Goal: Transaction & Acquisition: Purchase product/service

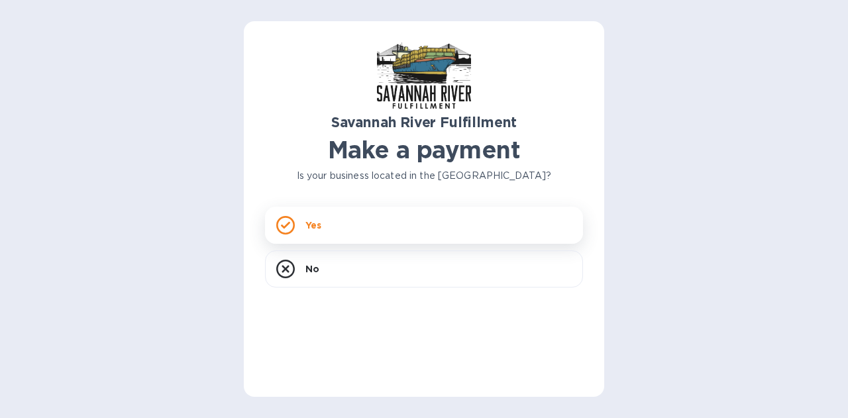
click at [299, 229] on div "Yes" at bounding box center [424, 225] width 318 height 37
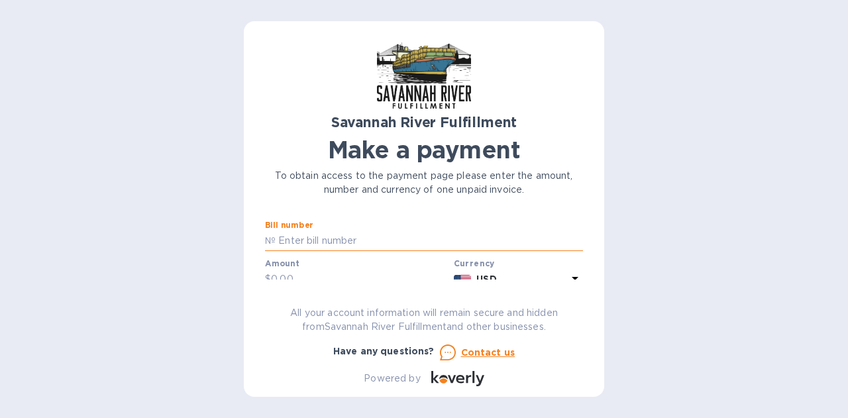
click at [305, 238] on input "text" at bounding box center [429, 241] width 307 height 20
type input "4634"
click at [362, 280] on div "Savannah River Fulfillment Make a payment To obtain access to the payment page …" at bounding box center [424, 214] width 318 height 344
click at [572, 278] on icon at bounding box center [575, 278] width 7 height 3
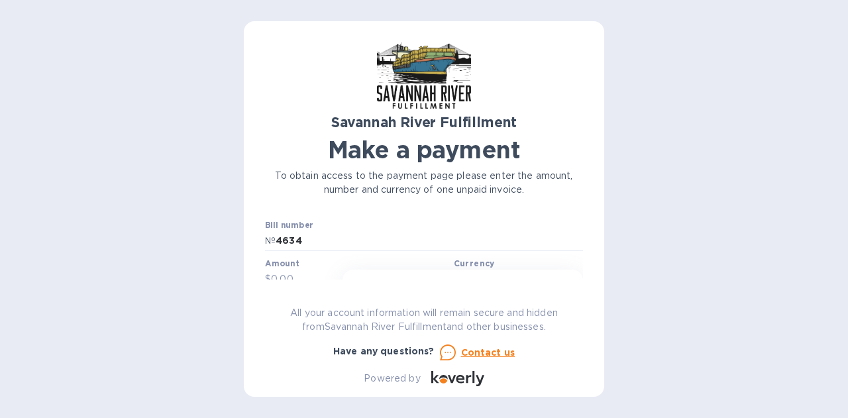
click at [570, 278] on div "Currencies Popular currencies EUR Euro GBP British Pound USD United States Doll…" at bounding box center [462, 380] width 240 height 221
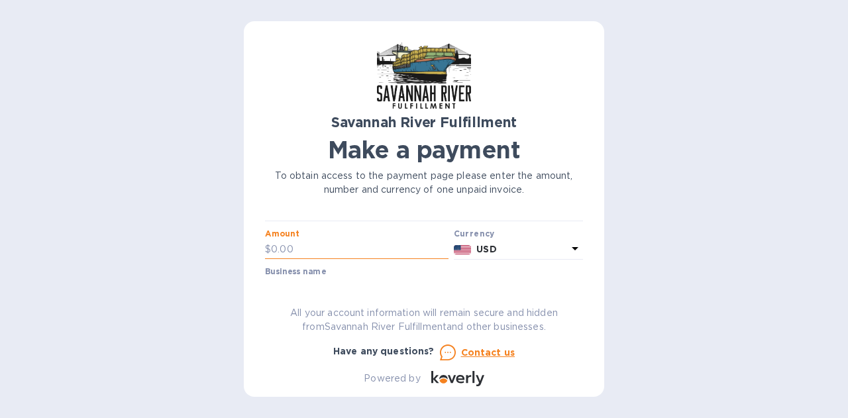
click at [297, 248] on input "text" at bounding box center [359, 250] width 177 height 20
type input "250.00"
click at [381, 285] on div "Savannah River Fulfillment Make a payment To obtain access to the payment page …" at bounding box center [424, 214] width 318 height 344
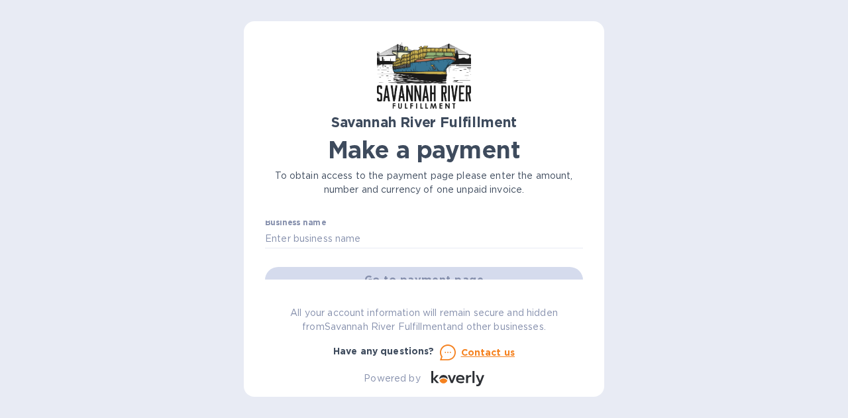
scroll to position [78, 0]
click at [399, 242] on input "text" at bounding box center [424, 239] width 318 height 20
type input "XOEXPO LLC"
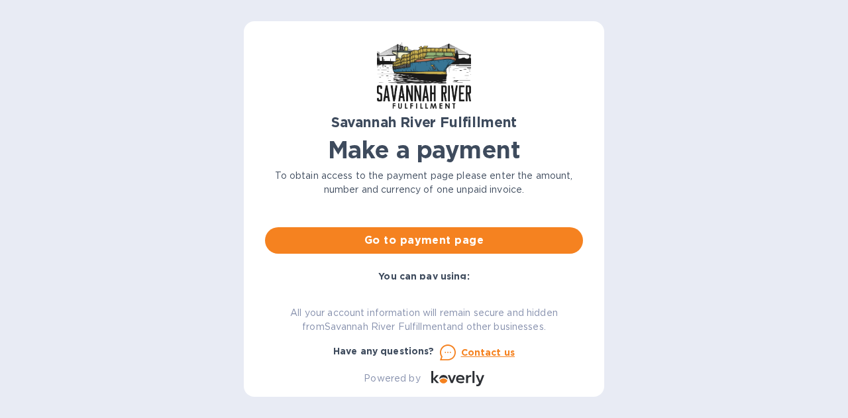
scroll to position [121, 0]
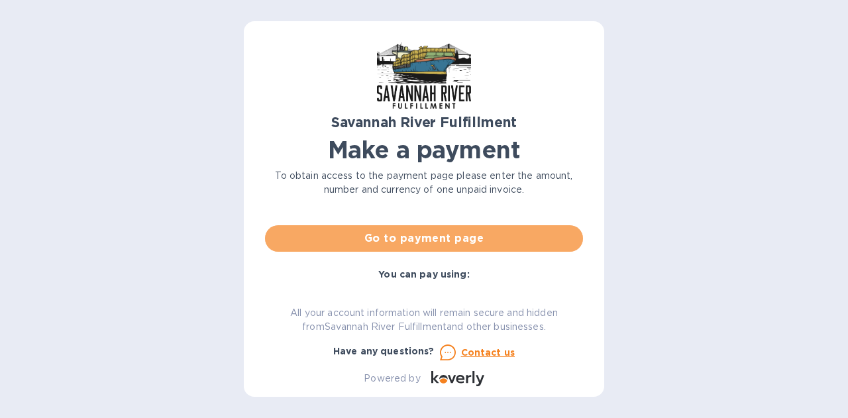
click at [425, 242] on span "Go to payment page" at bounding box center [424, 238] width 297 height 16
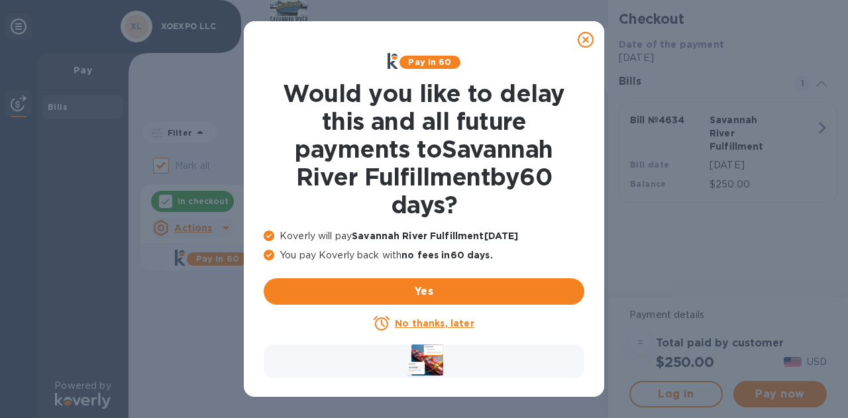
click at [425, 321] on u "No thanks, later" at bounding box center [434, 323] width 79 height 11
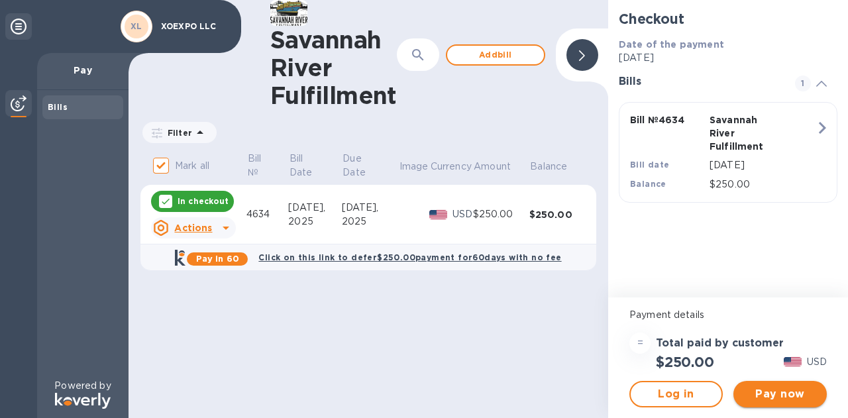
click at [775, 397] on span "Pay now" at bounding box center [780, 394] width 72 height 16
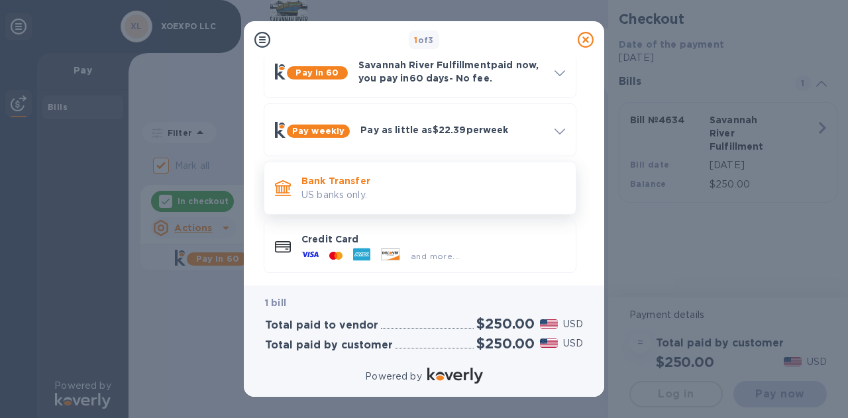
scroll to position [78, 0]
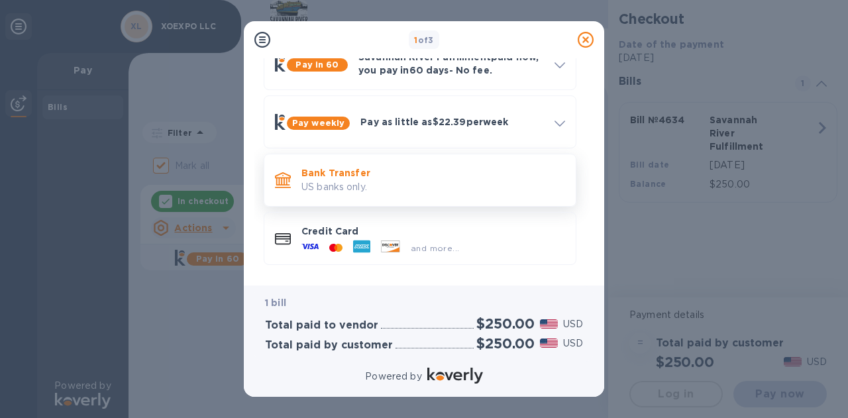
click at [419, 197] on div "Bank Transfer US banks only." at bounding box center [433, 180] width 274 height 38
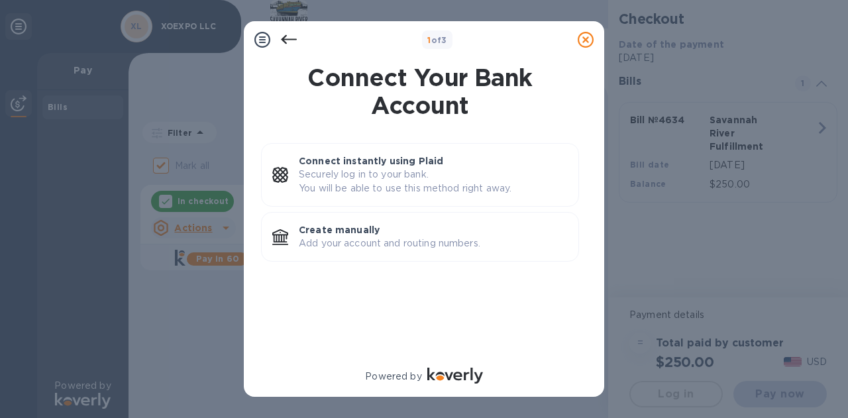
scroll to position [0, 0]
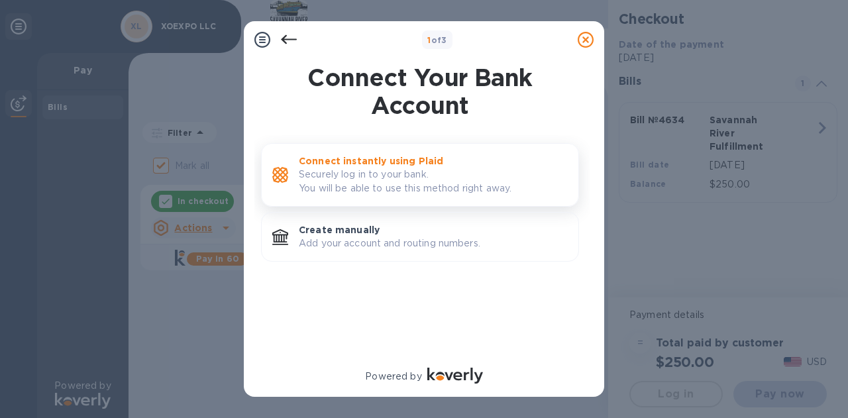
click at [396, 189] on p "Securely log in to your bank. You will be able to use this method right away." at bounding box center [433, 182] width 269 height 28
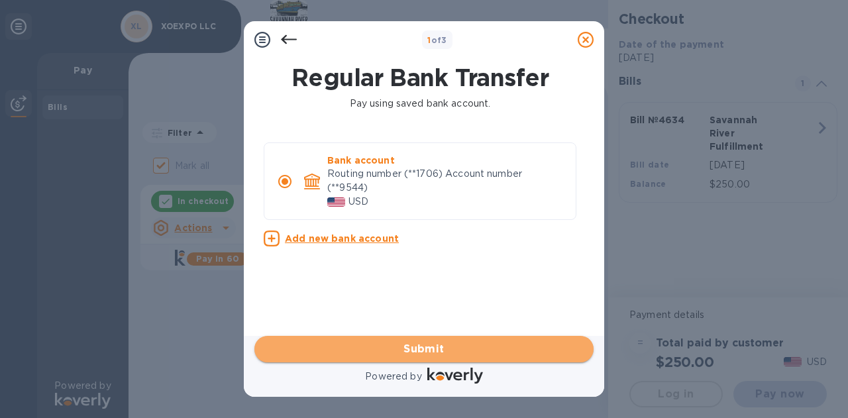
click at [421, 345] on span "Submit" at bounding box center [424, 349] width 318 height 16
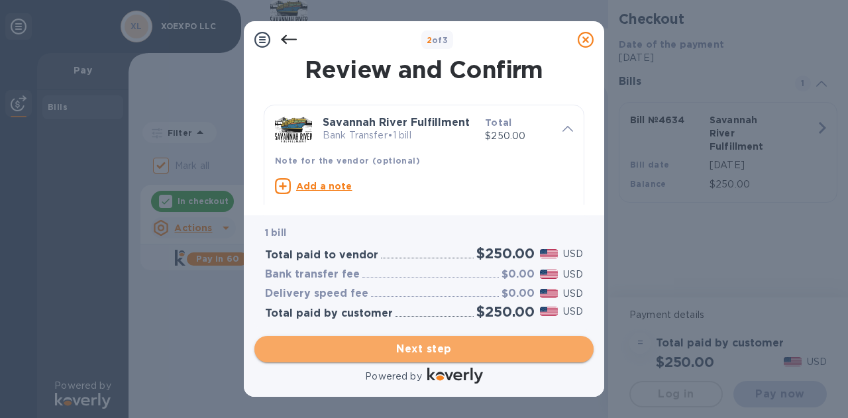
click at [446, 345] on span "Next step" at bounding box center [424, 349] width 318 height 16
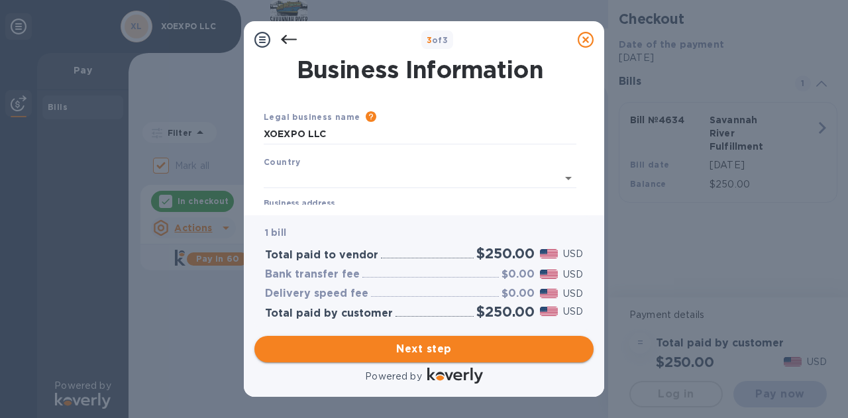
type input "[GEOGRAPHIC_DATA]"
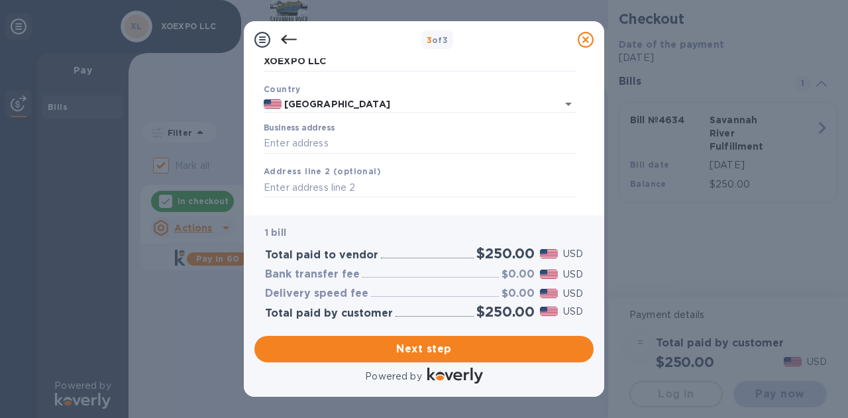
scroll to position [77, 0]
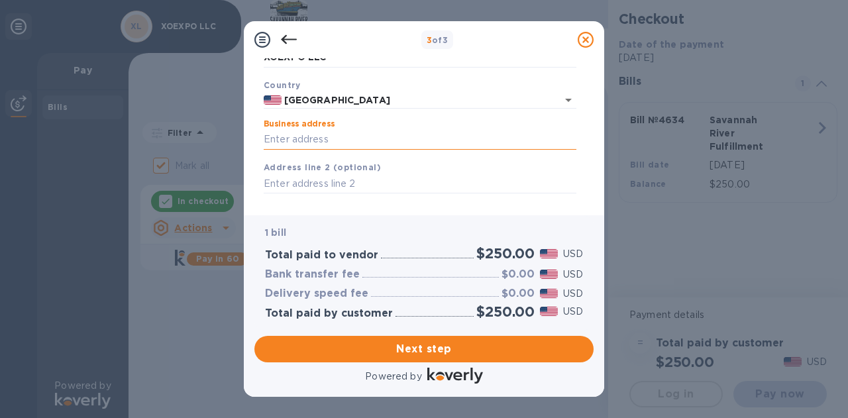
click at [335, 140] on input "Business address" at bounding box center [420, 140] width 313 height 20
click at [0, 417] on nordpass-autofill-portal at bounding box center [0, 418] width 0 height 0
type input "85032"
type input "[US_STATE]"
type input "Phoenix"
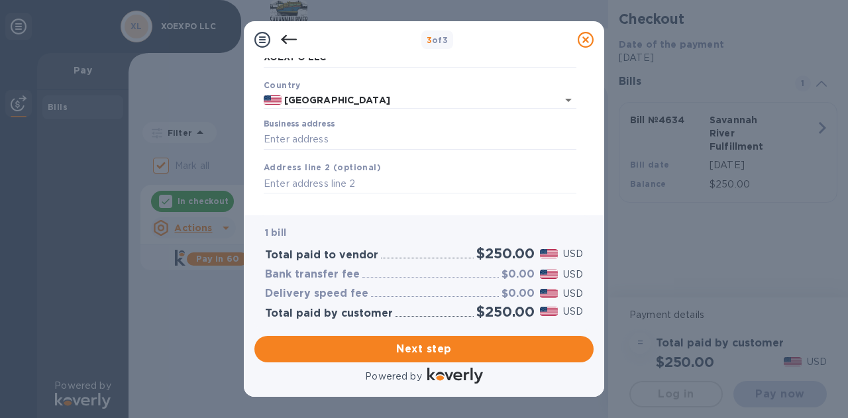
scroll to position [230, 0]
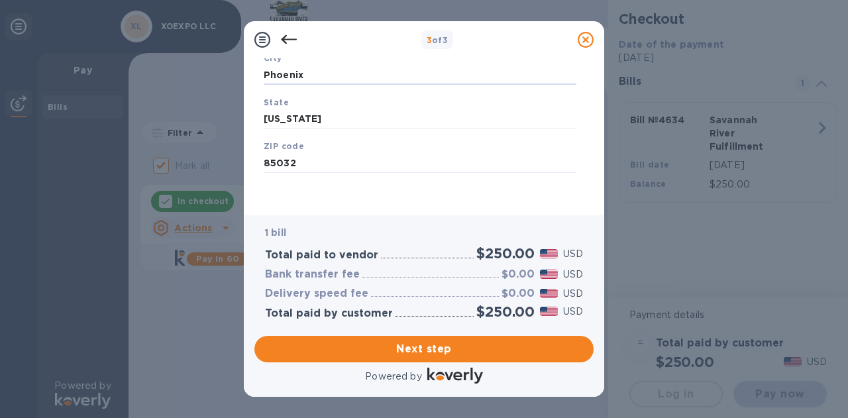
type input "[STREET_ADDRESS][PERSON_NAME]"
type input "AZ"
click at [453, 342] on span "Next step" at bounding box center [424, 349] width 318 height 16
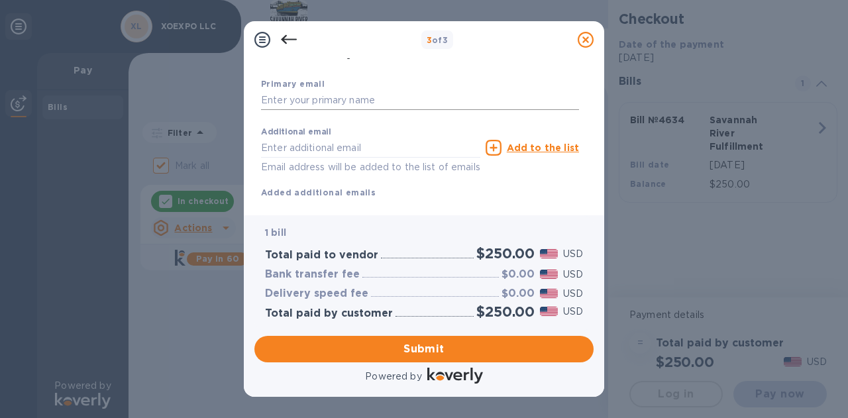
click at [349, 107] on input "text" at bounding box center [420, 101] width 318 height 20
drag, startPoint x: 349, startPoint y: 107, endPoint x: 391, endPoint y: 108, distance: 42.4
click at [391, 108] on input "text" at bounding box center [420, 101] width 318 height 20
type input "M"
type input "[EMAIL_ADDRESS][DOMAIN_NAME]"
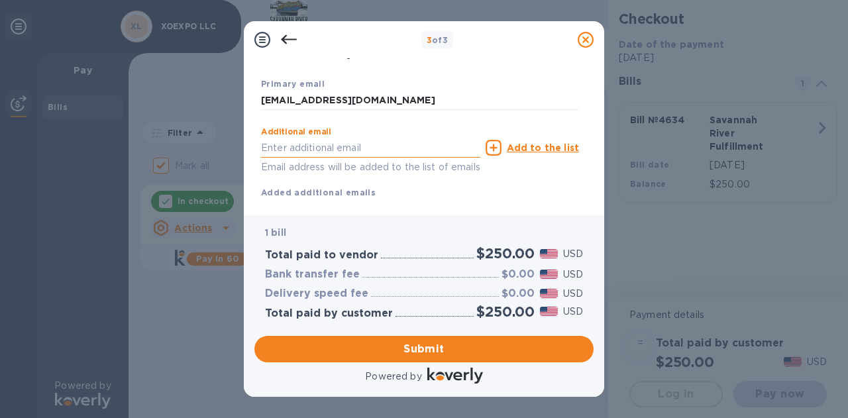
click at [383, 147] on input "text" at bounding box center [370, 148] width 219 height 20
type input "[EMAIL_ADDRESS][DOMAIN_NAME]"
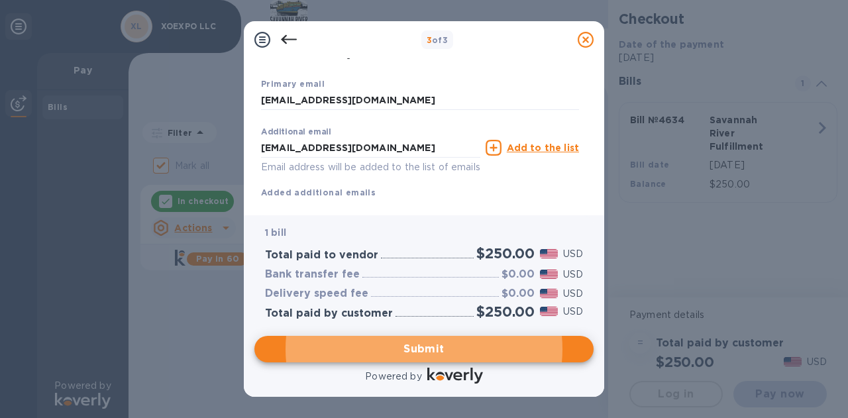
scroll to position [261, 0]
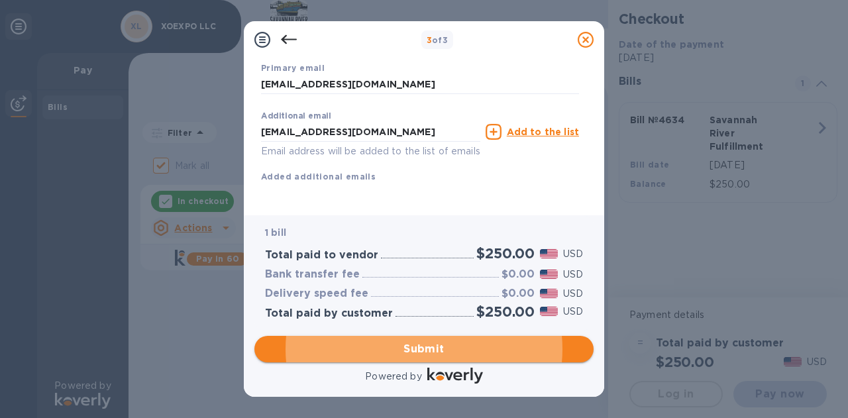
click at [413, 345] on span "Submit" at bounding box center [424, 349] width 318 height 16
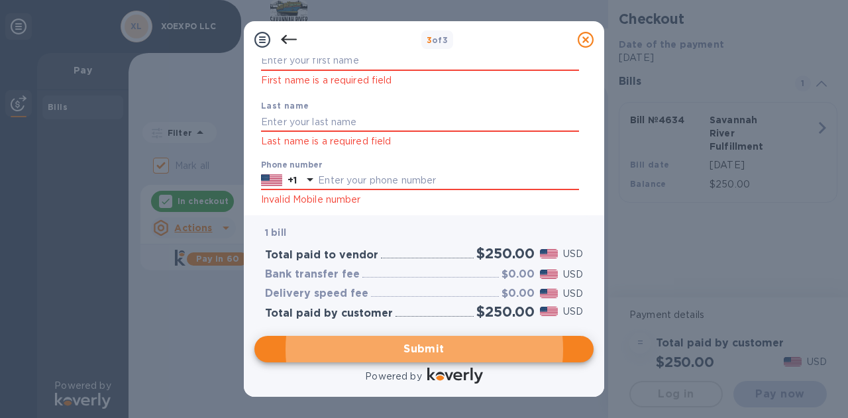
scroll to position [105, 0]
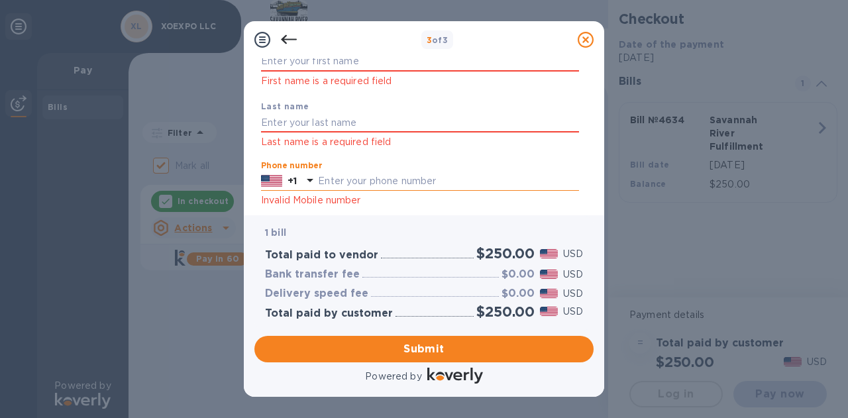
click at [442, 177] on input "text" at bounding box center [448, 182] width 261 height 20
type input "4806886950"
type input "Mark"
type input "Mashal"
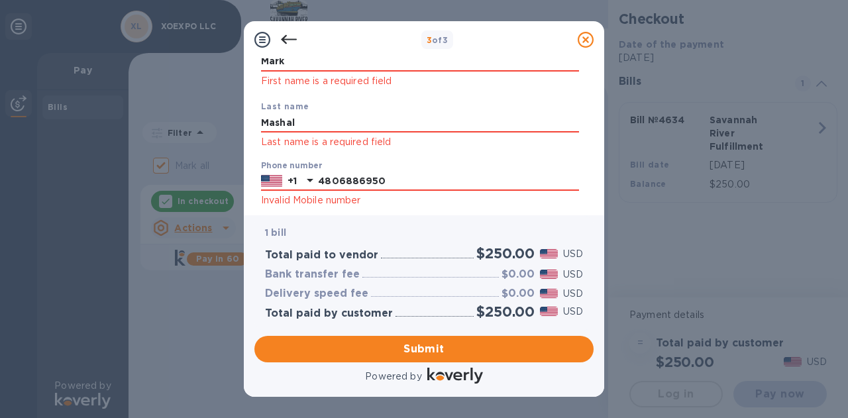
click at [442, 227] on p "1 bill" at bounding box center [424, 233] width 318 height 14
click at [427, 349] on span "Submit" at bounding box center [424, 349] width 318 height 16
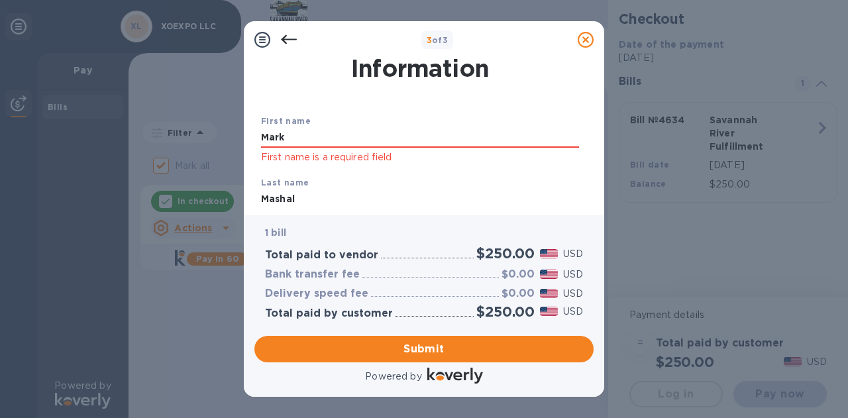
scroll to position [24, 0]
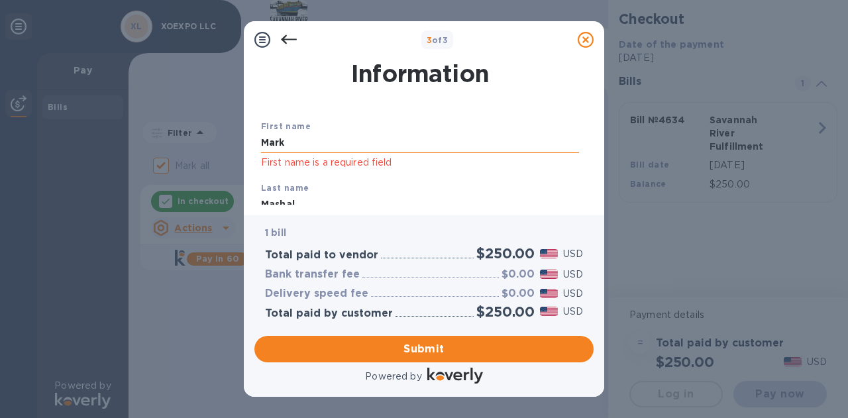
click at [453, 146] on input "Mark" at bounding box center [420, 143] width 318 height 20
click at [411, 178] on div "Last name [PERSON_NAME]" at bounding box center [420, 198] width 328 height 44
click at [252, 173] on div "Payment Contact Information First name [PERSON_NAME] First name is a required f…" at bounding box center [424, 136] width 360 height 157
click at [417, 345] on span "Submit" at bounding box center [424, 349] width 318 height 16
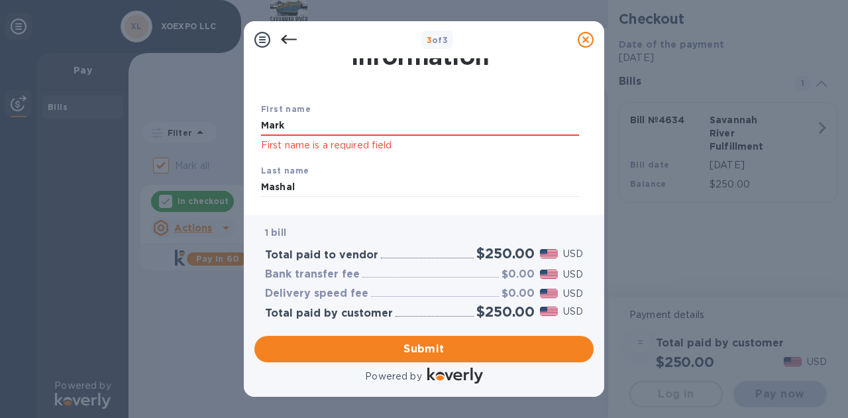
scroll to position [41, 0]
drag, startPoint x: 388, startPoint y: 129, endPoint x: 241, endPoint y: 125, distance: 147.1
click at [241, 125] on div "3 of 3 Payment Contact Information First name Mark First name is a required fie…" at bounding box center [424, 209] width 848 height 418
click at [317, 199] on div "Last name [PERSON_NAME]" at bounding box center [420, 180] width 328 height 44
click at [323, 185] on input "Mashal" at bounding box center [420, 187] width 318 height 20
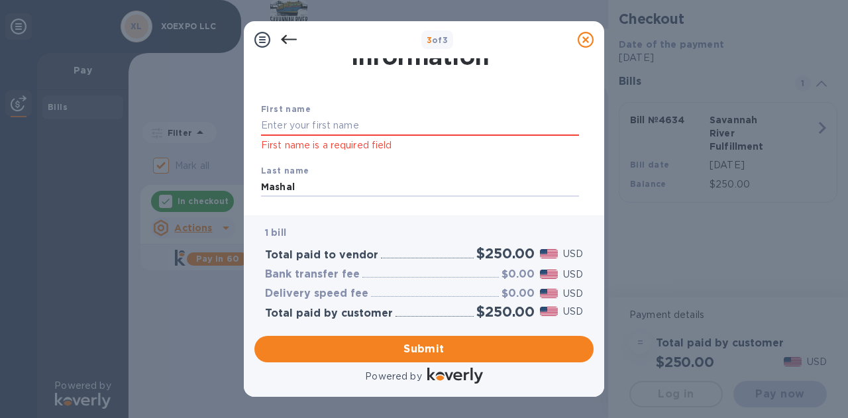
drag, startPoint x: 323, startPoint y: 185, endPoint x: 230, endPoint y: 185, distance: 93.4
click at [230, 185] on div "3 of 3 Payment Contact Information First name First name is a required field La…" at bounding box center [424, 209] width 848 height 418
click at [320, 211] on div "Payment Contact Information First name First name is a required field Last name…" at bounding box center [424, 136] width 360 height 157
click at [343, 126] on input "text" at bounding box center [420, 126] width 318 height 20
type input "Mark"
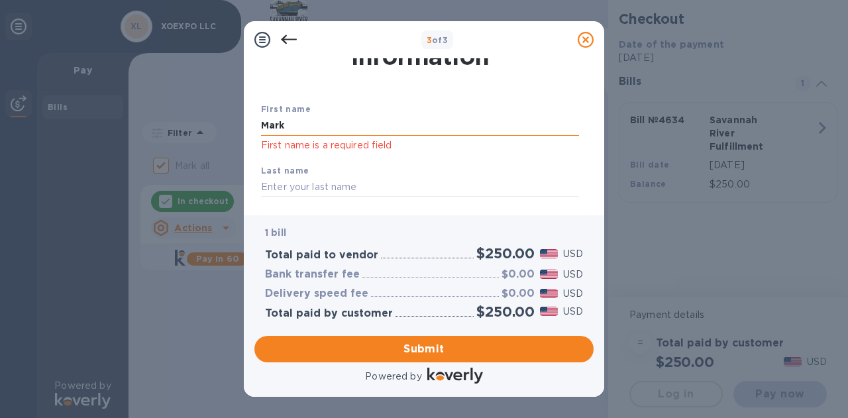
type input "Mashal"
click at [358, 149] on p "First name is a required field" at bounding box center [420, 145] width 318 height 15
click at [474, 152] on p "First name is a required field" at bounding box center [420, 145] width 318 height 15
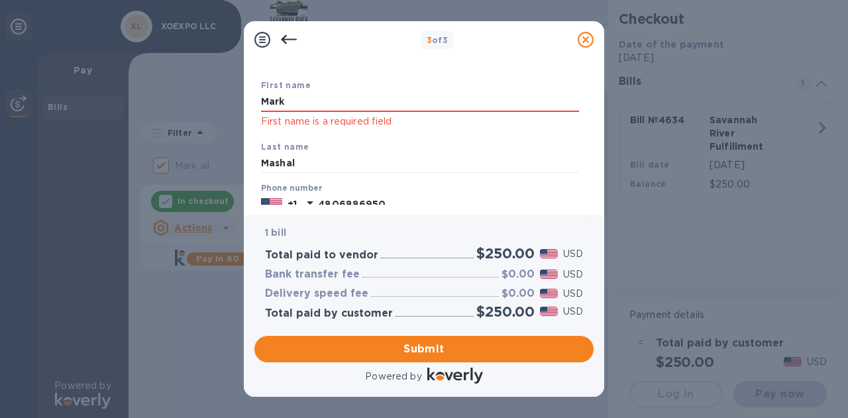
scroll to position [0, 0]
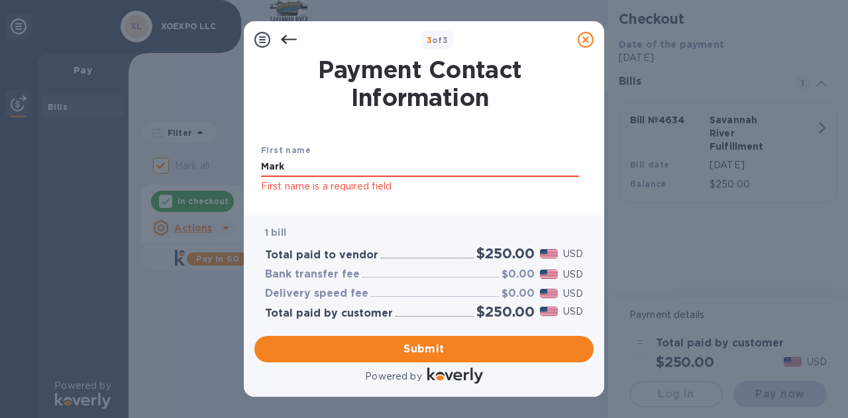
click at [516, 118] on div at bounding box center [419, 116] width 323 height 5
click at [296, 42] on icon at bounding box center [289, 40] width 16 height 16
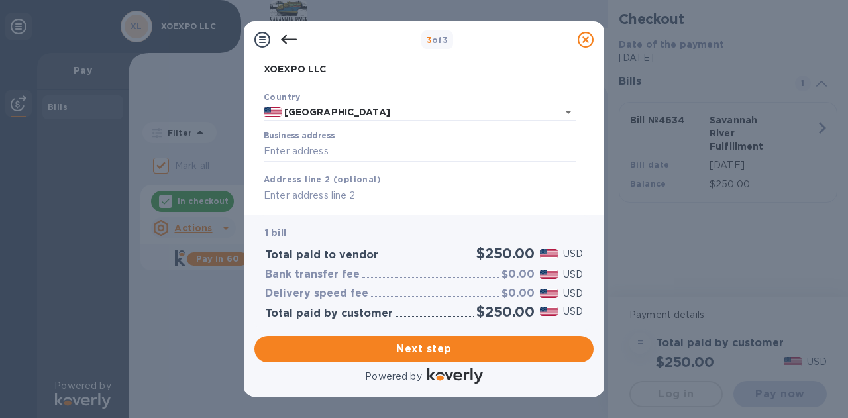
scroll to position [66, 0]
click at [396, 150] on input "Business address" at bounding box center [420, 150] width 313 height 20
type input "[STREET_ADDRESS][PERSON_NAME]"
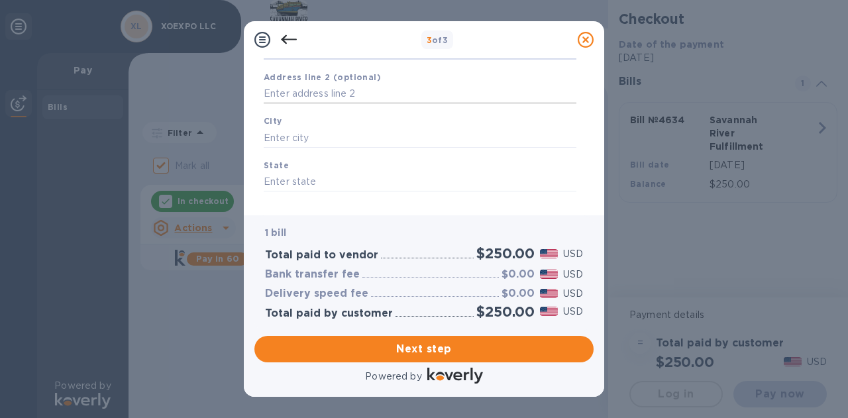
scroll to position [169, 0]
click at [404, 138] on input "text" at bounding box center [420, 136] width 313 height 20
click at [0, 417] on nordpass-autofill-portal at bounding box center [0, 418] width 0 height 0
type input "85032"
type input "[US_STATE]"
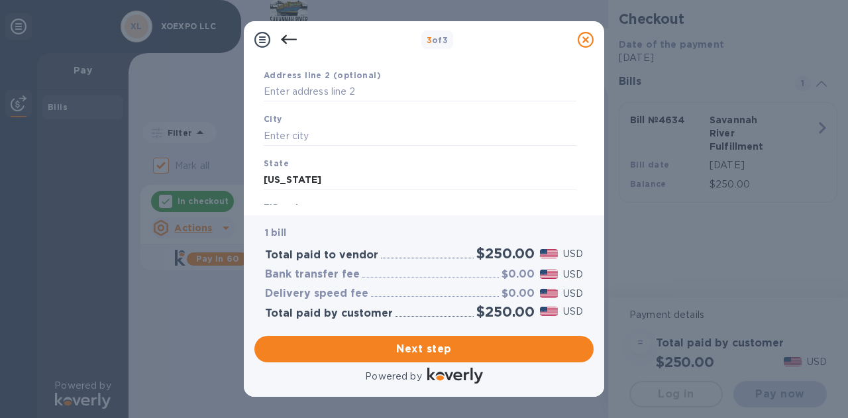
type input "Phoenix"
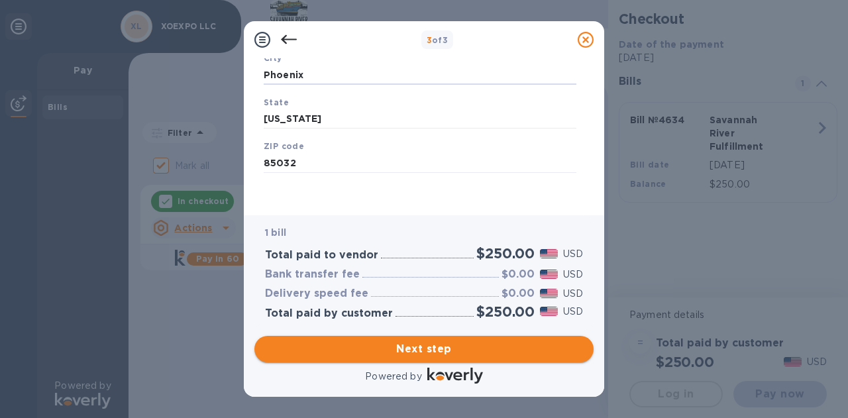
click at [452, 351] on span "Next step" at bounding box center [424, 349] width 318 height 16
click at [339, 166] on input "85032" at bounding box center [420, 163] width 313 height 20
drag, startPoint x: 339, startPoint y: 166, endPoint x: 248, endPoint y: 156, distance: 91.3
click at [248, 156] on div "Business Information Legal business name Please provide the legal name that app…" at bounding box center [424, 136] width 360 height 157
type input "85032"
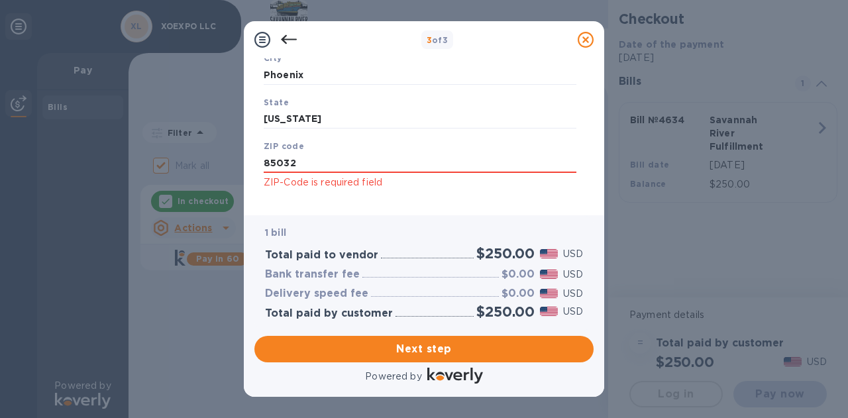
click at [399, 209] on div "Business Information Legal business name Please provide the legal name that app…" at bounding box center [424, 136] width 360 height 157
click at [425, 350] on span "Next step" at bounding box center [424, 349] width 318 height 16
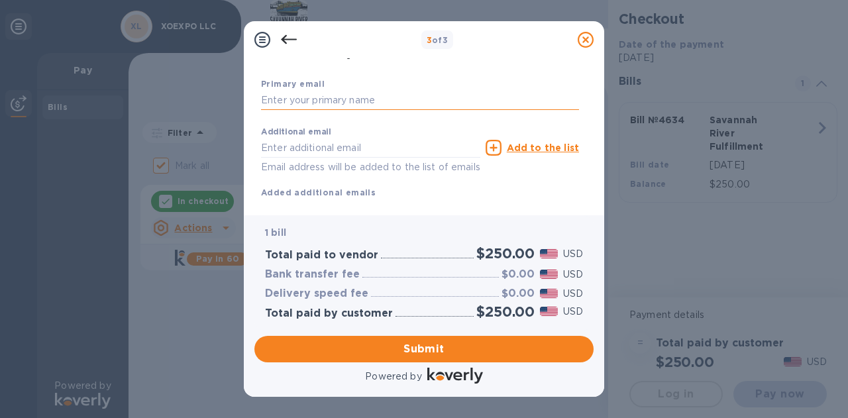
click at [358, 100] on input "text" at bounding box center [420, 101] width 318 height 20
type input "[EMAIL_ADDRESS][DOMAIN_NAME]"
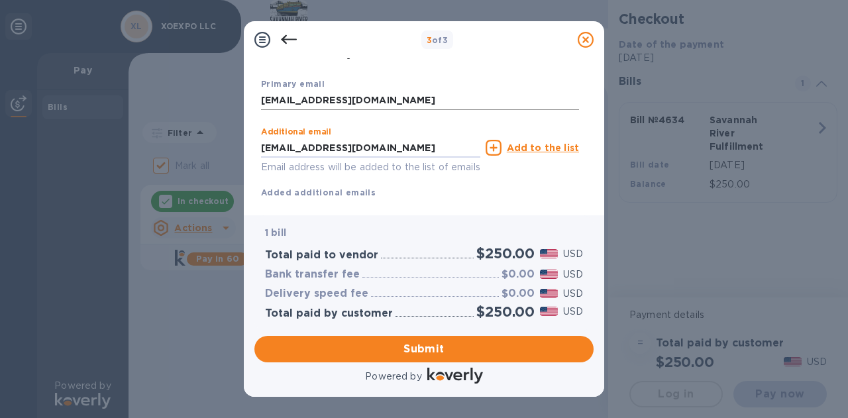
type input "[EMAIL_ADDRESS][DOMAIN_NAME]"
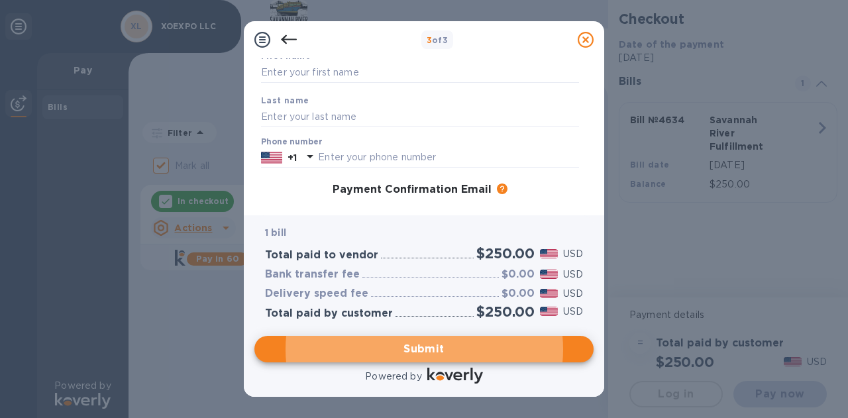
scroll to position [91, 0]
click at [403, 156] on input "text" at bounding box center [448, 160] width 261 height 20
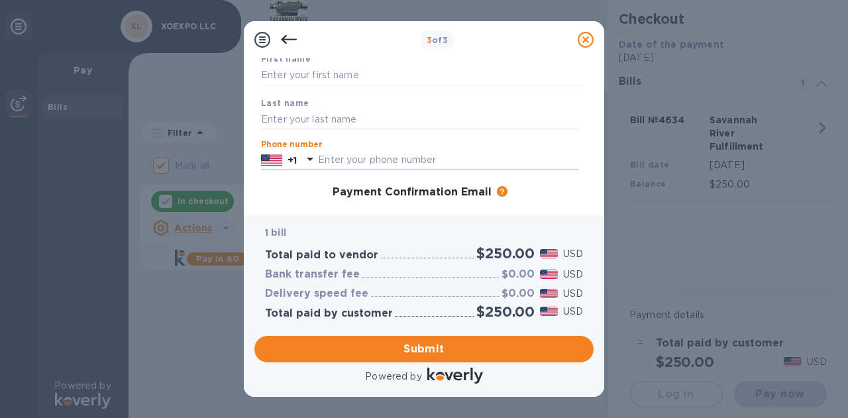
type input "4806886950"
type input "Mark"
type input "Mashal"
click at [588, 232] on div "1 bill Total paid to vendor $250.00 USD Bank transfer fee $0.00 USD Delivery sp…" at bounding box center [423, 272] width 339 height 115
click at [424, 348] on span "Submit" at bounding box center [424, 349] width 318 height 16
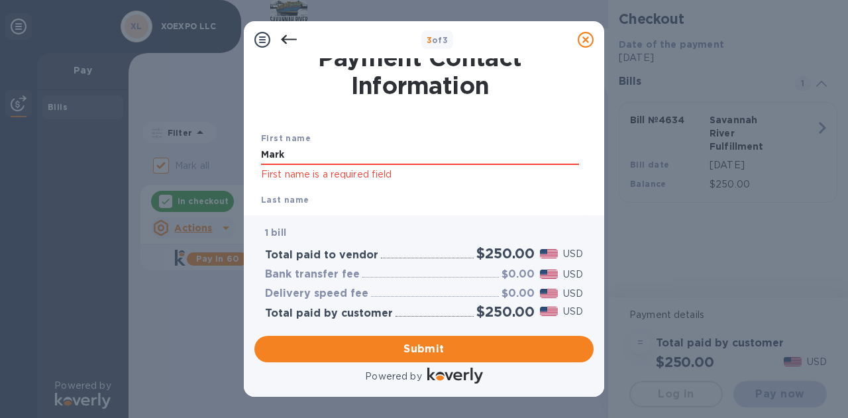
scroll to position [0, 0]
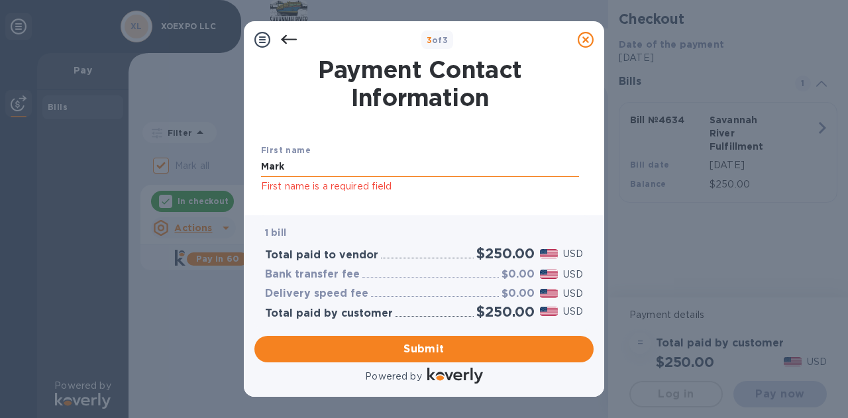
click at [325, 167] on input "Mark" at bounding box center [420, 167] width 318 height 20
click at [409, 185] on p "First name is a required field" at bounding box center [420, 186] width 318 height 15
click at [314, 162] on input "Mark" at bounding box center [420, 167] width 318 height 20
click at [289, 42] on icon at bounding box center [289, 40] width 16 height 16
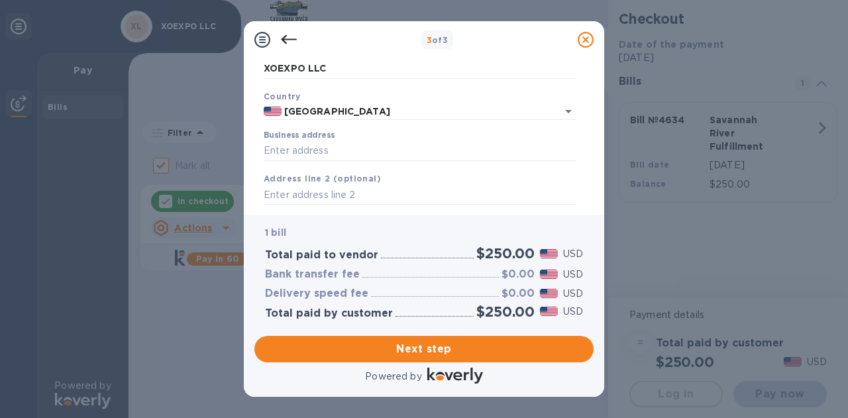
scroll to position [77, 0]
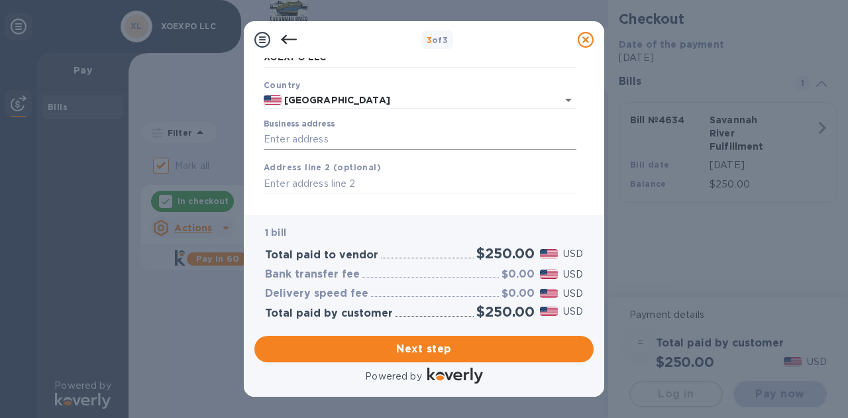
click at [362, 141] on input "Business address" at bounding box center [420, 140] width 313 height 20
type input "[STREET_ADDRESS][PERSON_NAME]"
click at [409, 138] on input "[STREET_ADDRESS][PERSON_NAME]" at bounding box center [420, 140] width 313 height 20
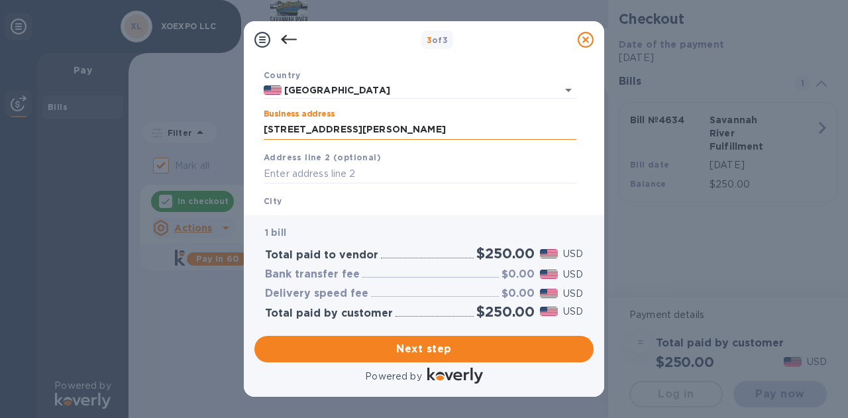
scroll to position [87, 0]
drag, startPoint x: 409, startPoint y: 135, endPoint x: 228, endPoint y: 129, distance: 180.9
click at [228, 129] on div "3 of 3 Business Information Legal business name Please provide the legal name t…" at bounding box center [424, 209] width 848 height 418
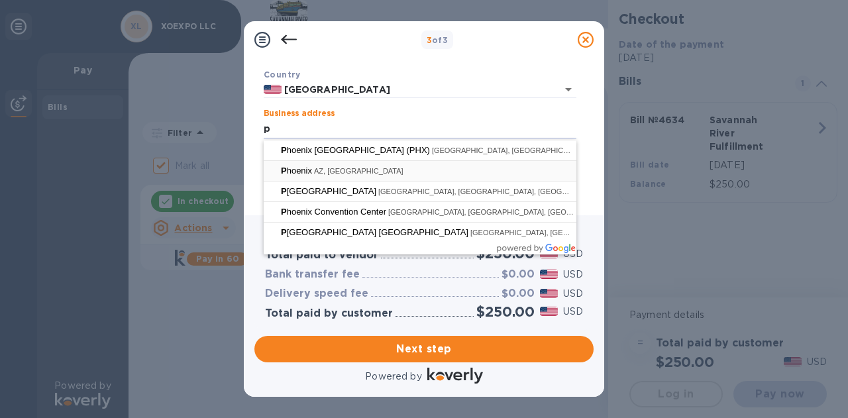
type input "PO BOX 303"
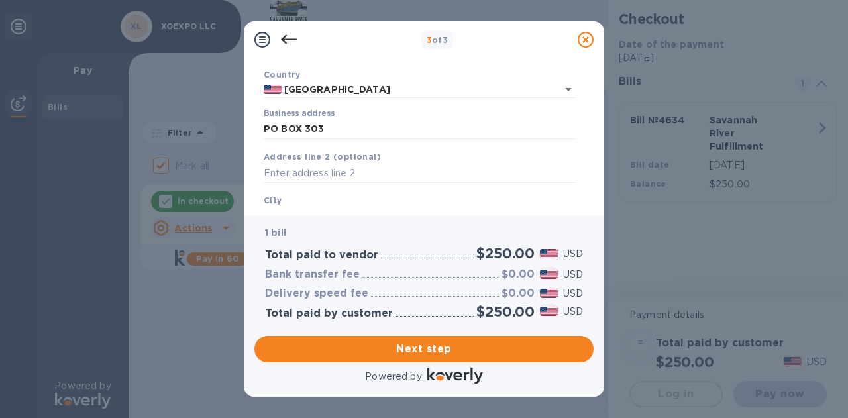
click at [257, 185] on div "Business Information Legal business name Please provide the legal name that app…" at bounding box center [423, 131] width 339 height 146
click at [309, 197] on div "City" at bounding box center [419, 210] width 323 height 44
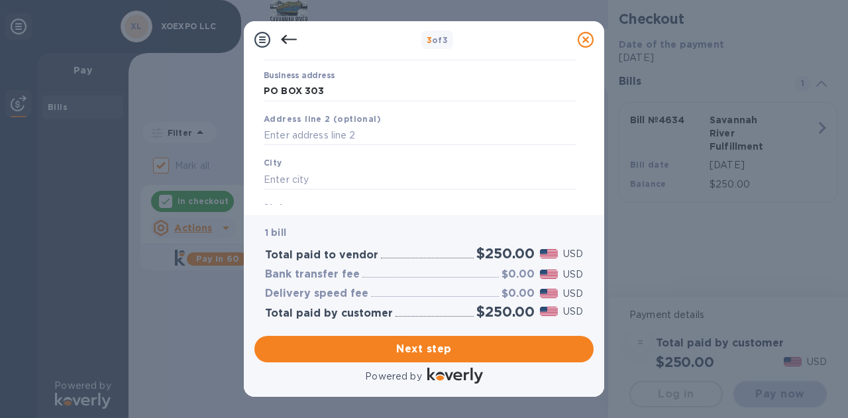
scroll to position [128, 0]
click at [315, 177] on input "text" at bounding box center [420, 176] width 313 height 20
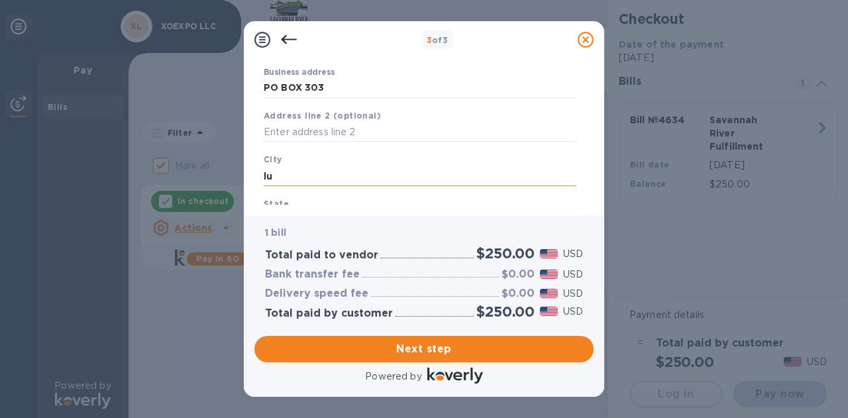
type input "l"
type input "Lukeville"
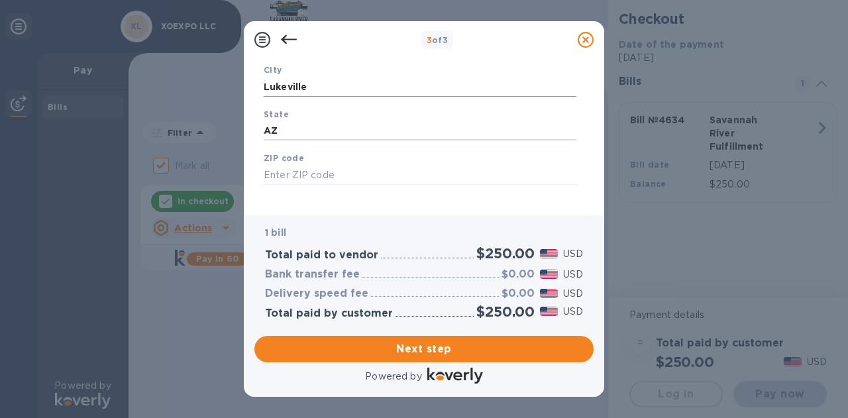
type input "AZ"
type input "85341"
click at [434, 345] on span "Next step" at bounding box center [424, 349] width 318 height 16
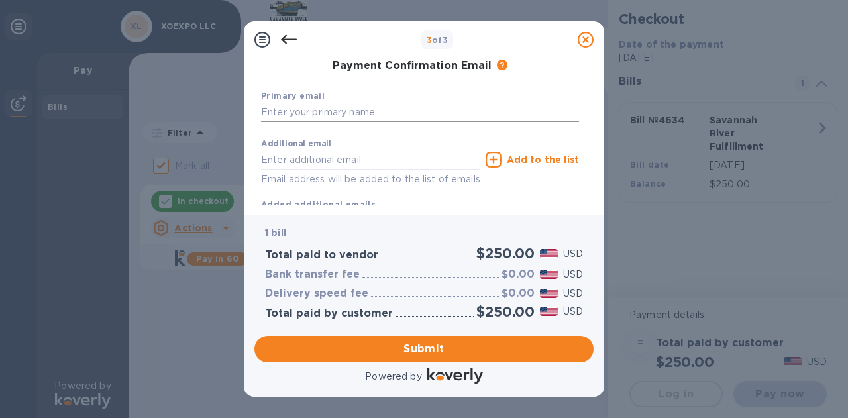
click at [371, 113] on input "text" at bounding box center [420, 113] width 318 height 20
type input "[EMAIL_ADDRESS][DOMAIN_NAME]"
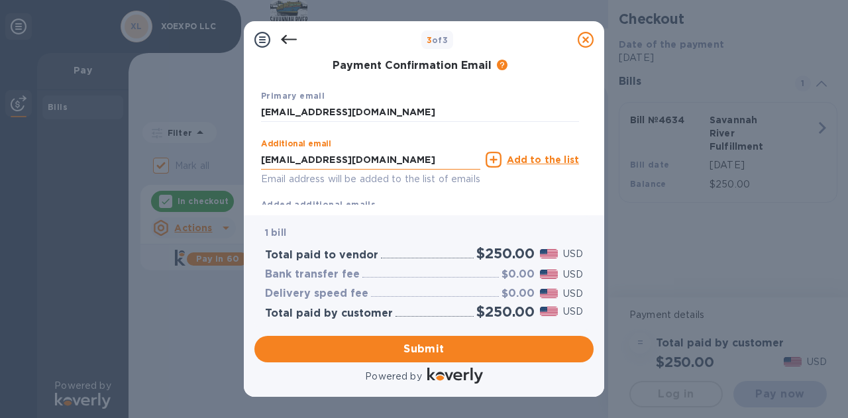
type input "Mark"
type input "Mashal"
type input "4806886950"
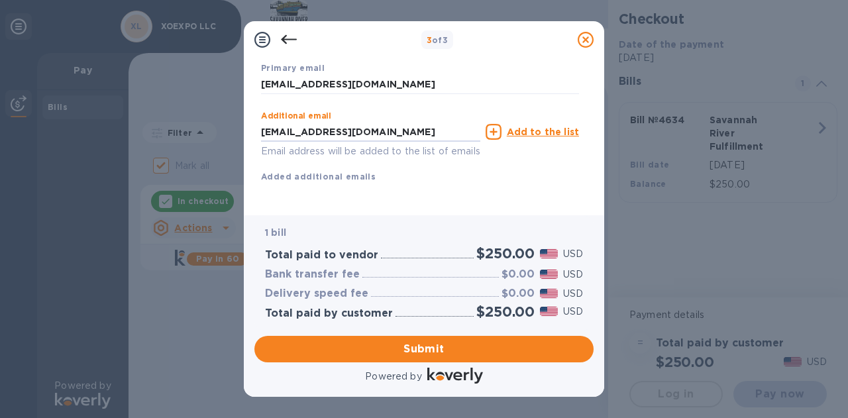
scroll to position [261, 0]
click at [417, 352] on span "Submit" at bounding box center [424, 349] width 318 height 16
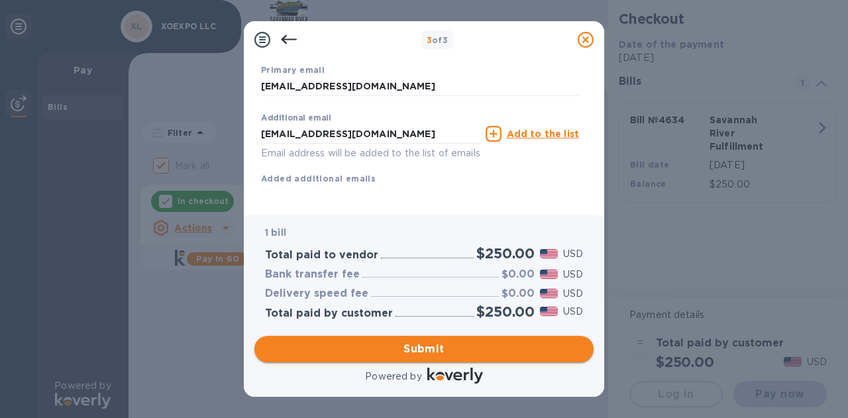
scroll to position [278, 0]
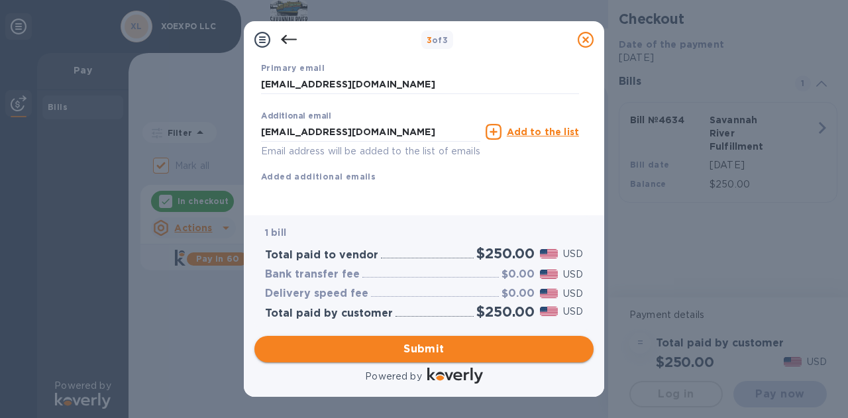
click at [425, 350] on span "Submit" at bounding box center [424, 349] width 318 height 16
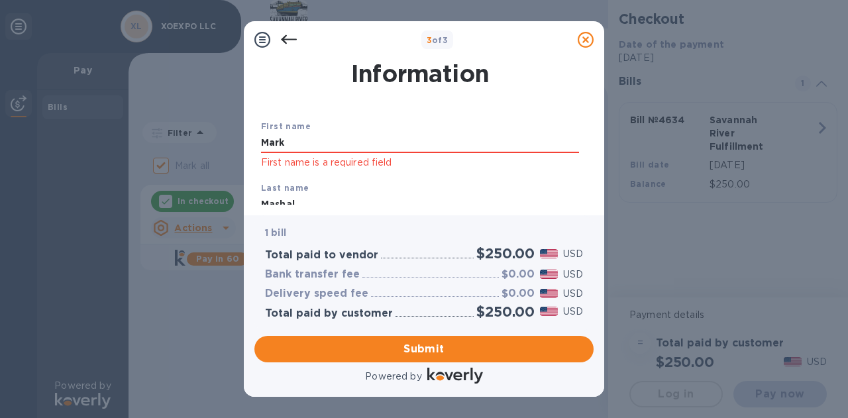
scroll to position [23, 0]
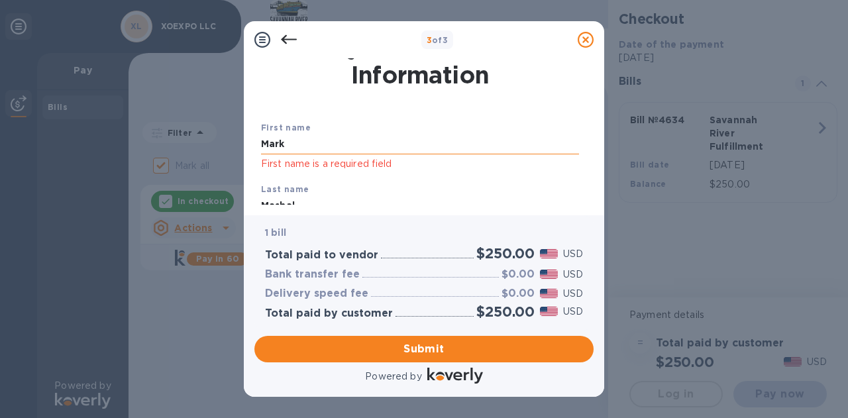
click at [385, 153] on input "Mark" at bounding box center [420, 144] width 318 height 20
click at [378, 172] on div "First name [PERSON_NAME] First name is a required field" at bounding box center [420, 146] width 328 height 62
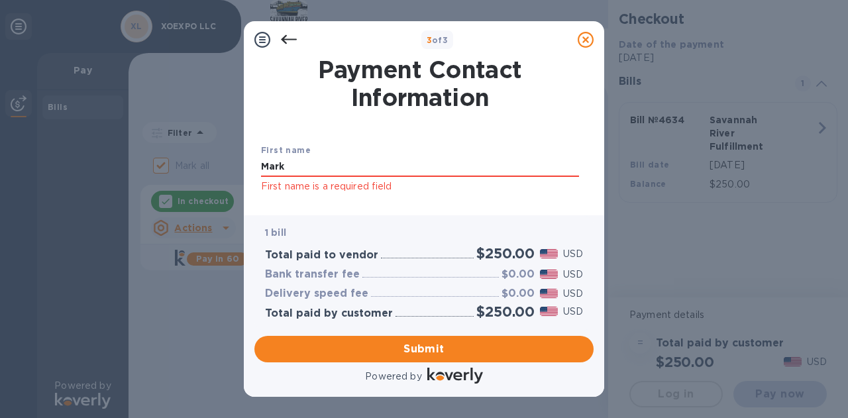
scroll to position [16, 0]
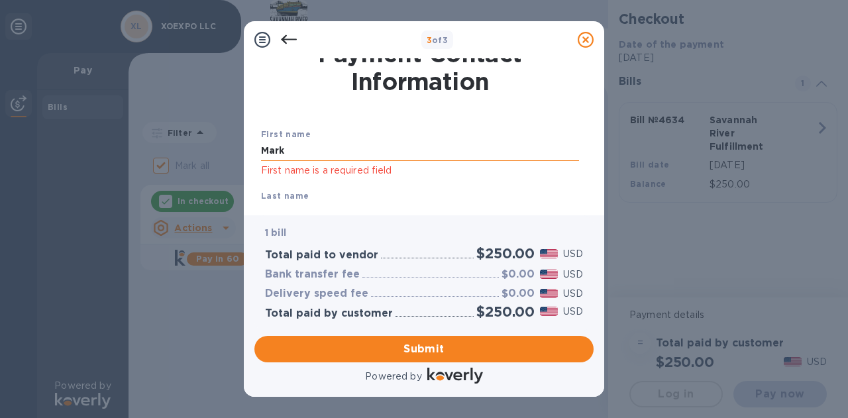
click at [579, 151] on nordpass-icon at bounding box center [579, 151] width 0 height 0
click at [0, 417] on nordpass-autofill-portal at bounding box center [0, 418] width 0 height 0
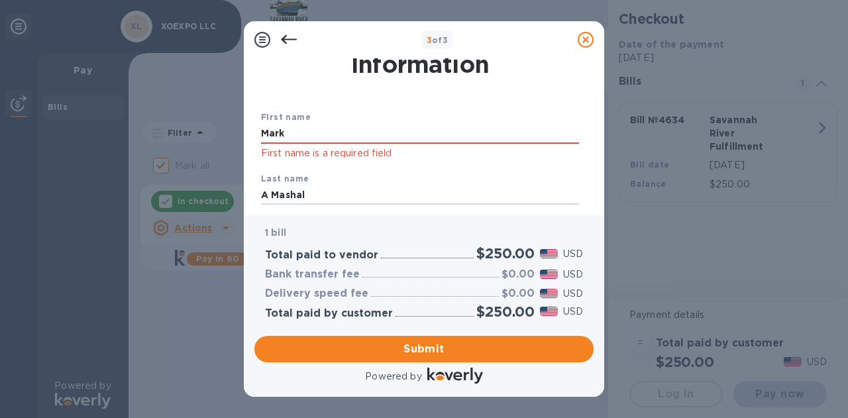
click at [254, 203] on div "Payment Contact Information First name Mark First name is a required field Last…" at bounding box center [423, 131] width 339 height 146
click at [269, 195] on input "A Mashal" at bounding box center [420, 195] width 318 height 20
type input "Mashal"
click at [252, 239] on div "1 bill Total paid to vendor $250.00 USD Bank transfer fee $0.00 USD Delivery sp…" at bounding box center [424, 273] width 344 height 120
click at [391, 178] on div "Last name [PERSON_NAME]" at bounding box center [420, 188] width 328 height 44
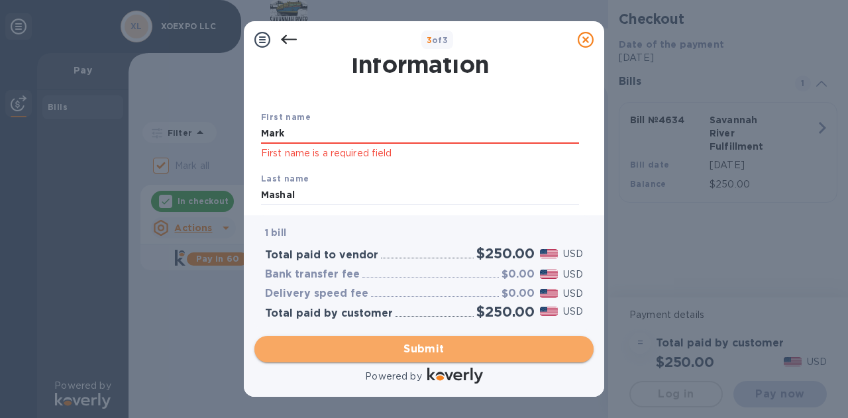
click at [417, 345] on span "Submit" at bounding box center [424, 349] width 318 height 16
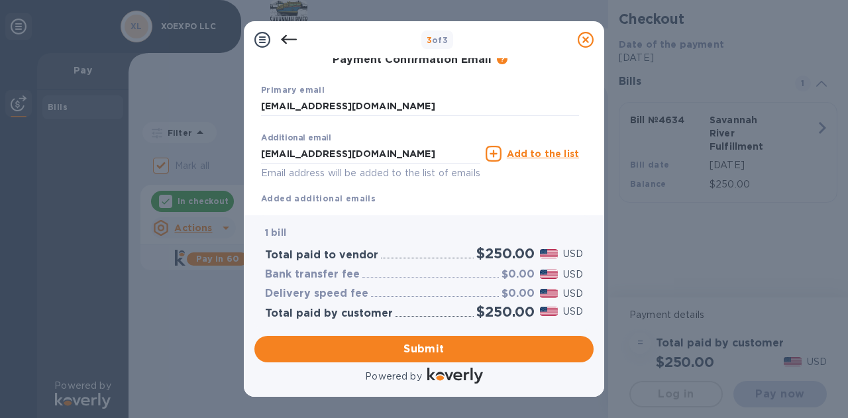
scroll to position [0, 0]
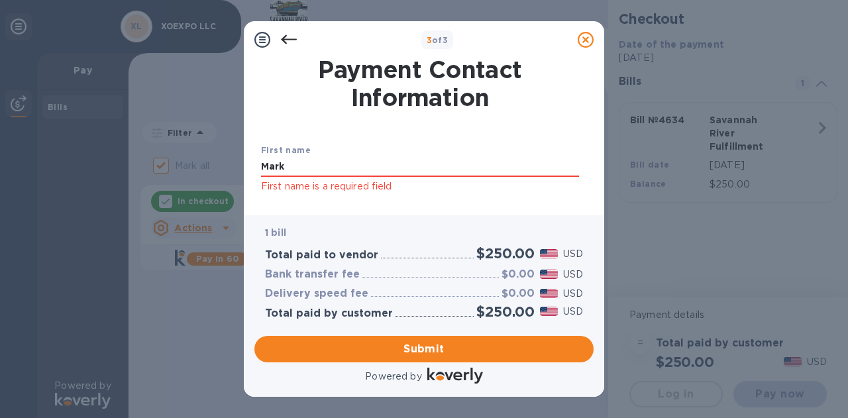
click at [585, 44] on icon at bounding box center [586, 40] width 16 height 16
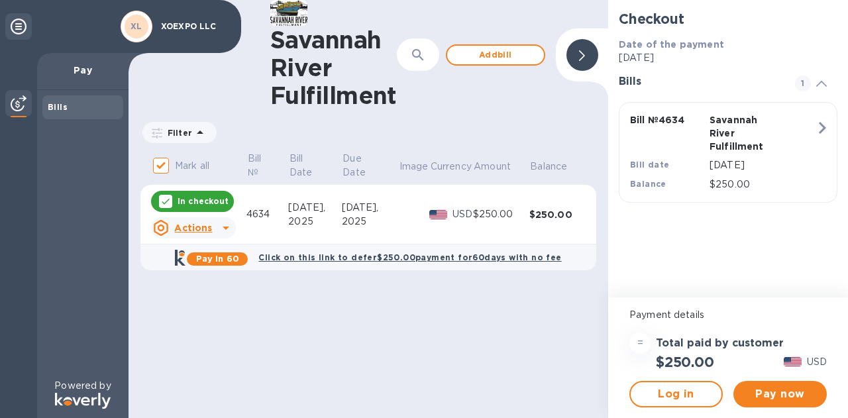
click at [401, 339] on div "Savannah River Fulfillment ​ Add bill Filter Amount Mark all Bill № Bill Date D…" at bounding box center [368, 209] width 480 height 418
click at [676, 394] on span "Log in" at bounding box center [676, 394] width 70 height 16
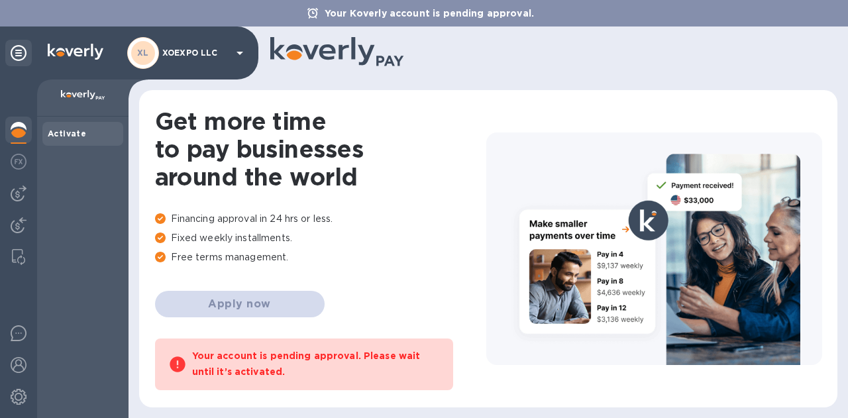
click at [241, 55] on icon at bounding box center [240, 53] width 16 height 16
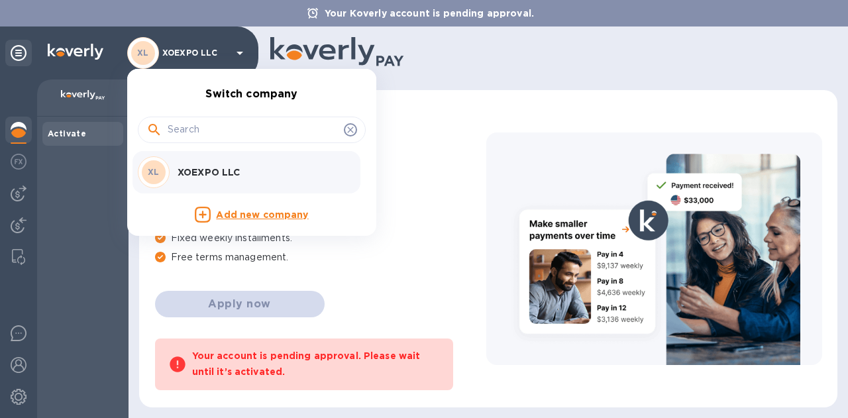
click at [241, 55] on div at bounding box center [424, 209] width 848 height 418
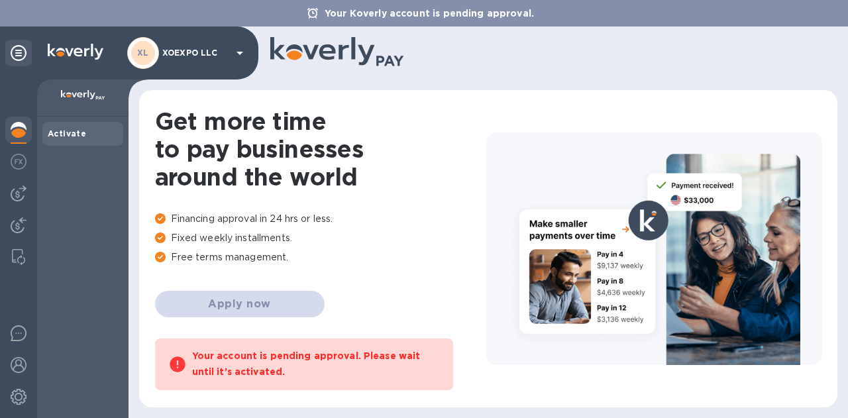
click at [107, 223] on div "Activate" at bounding box center [82, 267] width 91 height 301
click at [15, 48] on icon at bounding box center [19, 53] width 16 height 16
click at [56, 135] on b "Activate" at bounding box center [67, 133] width 38 height 10
click at [13, 52] on icon at bounding box center [19, 53] width 16 height 16
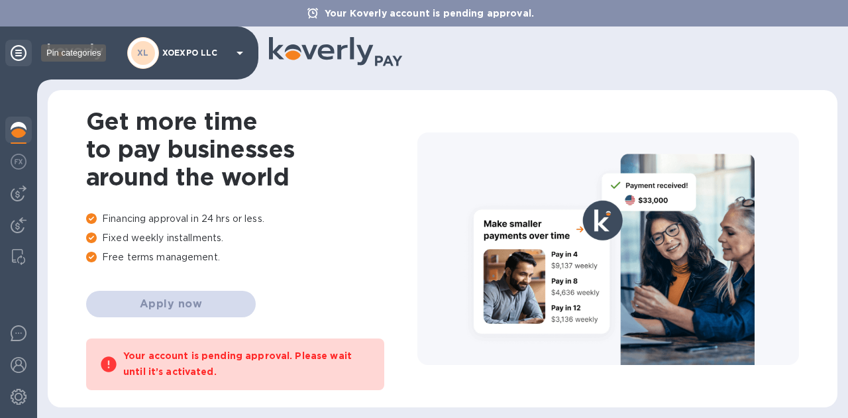
click at [13, 52] on icon at bounding box center [19, 53] width 16 height 16
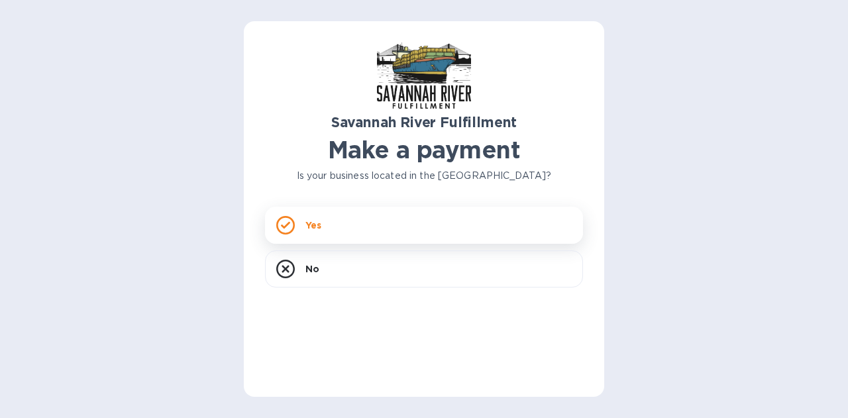
click at [287, 232] on rect at bounding box center [285, 225] width 17 height 17
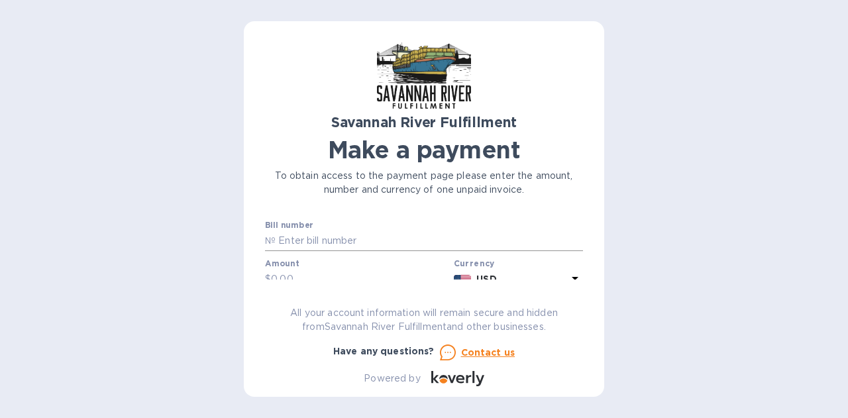
click at [315, 239] on input "text" at bounding box center [429, 241] width 307 height 20
type input "4634"
click at [343, 243] on input "text" at bounding box center [359, 242] width 177 height 20
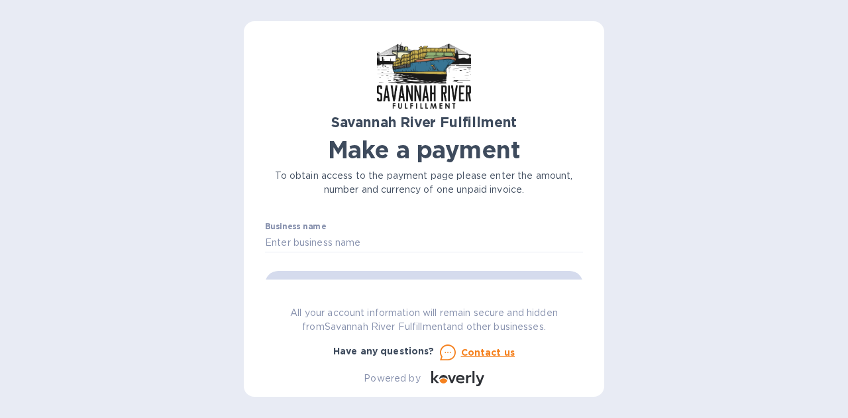
scroll to position [74, 0]
type input "250.00"
click at [352, 246] on input "text" at bounding box center [424, 244] width 318 height 20
type input "XOEXPO, LLC"
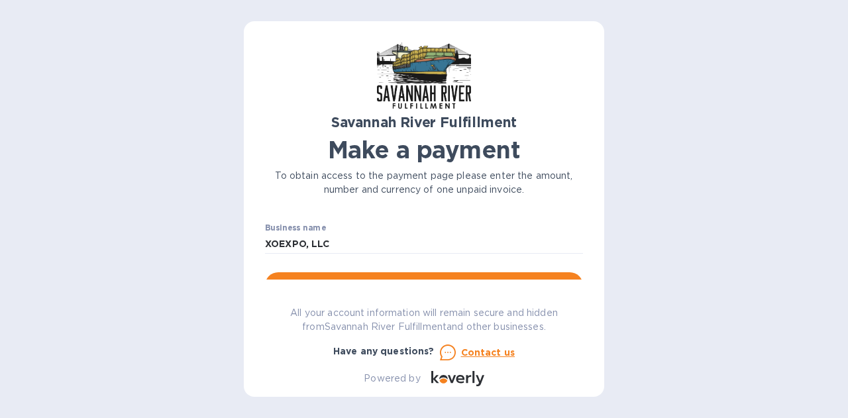
click at [267, 304] on div "All your account information will remain secure and hidden from Savannah River …" at bounding box center [424, 320] width 328 height 38
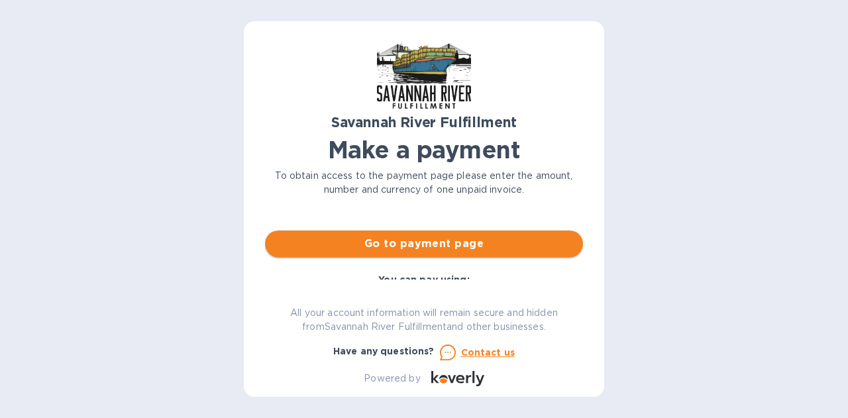
scroll to position [115, 0]
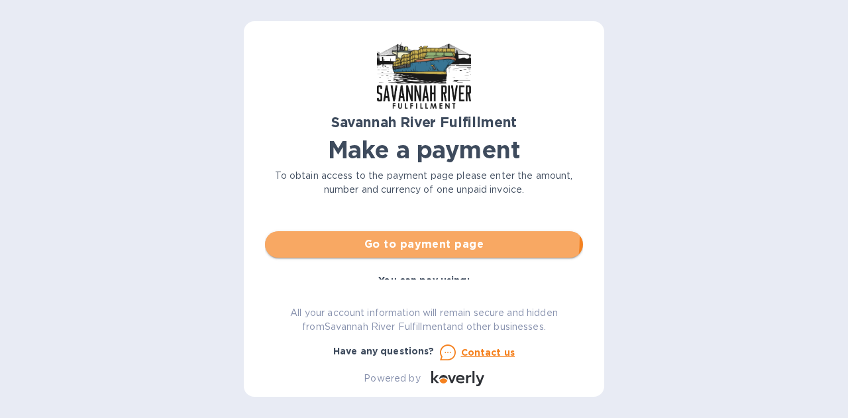
click at [421, 238] on span "Go to payment page" at bounding box center [424, 244] width 297 height 16
